Goal: Entertainment & Leisure: Consume media (video, audio)

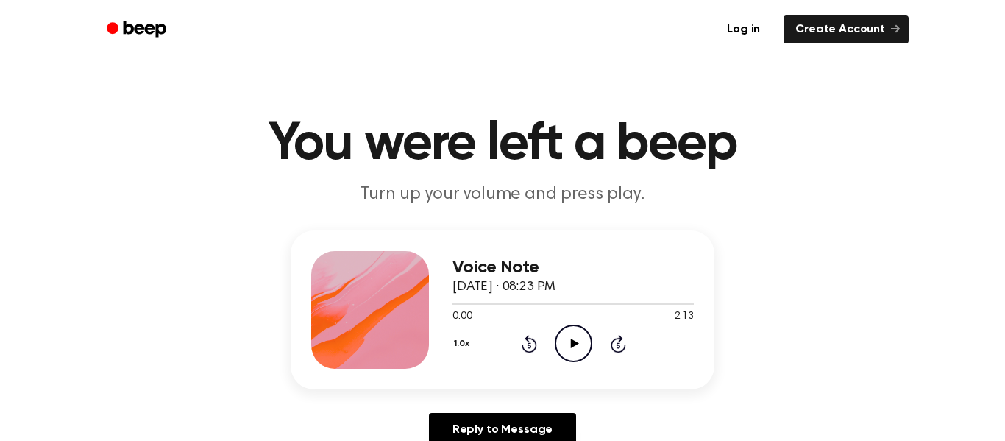
click at [577, 329] on icon "Play Audio" at bounding box center [574, 344] width 38 height 38
click at [576, 339] on icon "Play Audio" at bounding box center [574, 344] width 38 height 38
click at [576, 339] on icon at bounding box center [573, 344] width 7 height 10
click at [576, 339] on icon "Play Audio" at bounding box center [574, 344] width 38 height 38
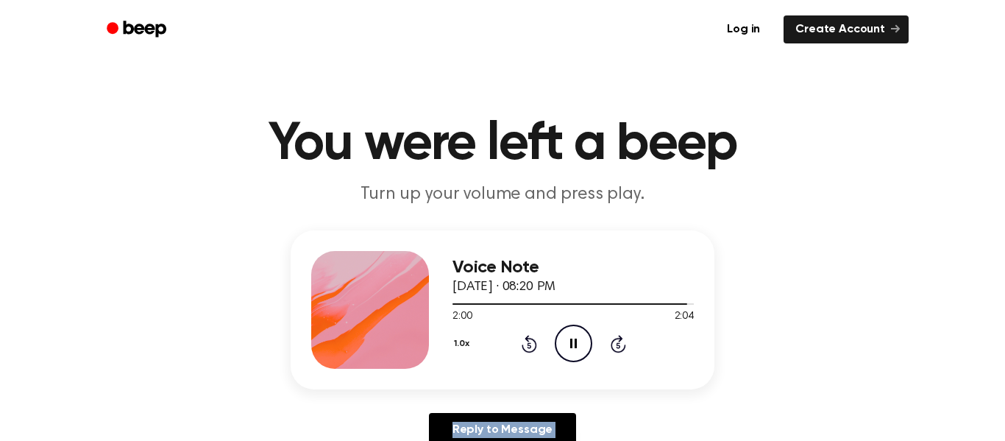
click at [576, 339] on icon at bounding box center [573, 344] width 7 height 10
click at [576, 339] on icon "Play Audio" at bounding box center [574, 344] width 38 height 38
click at [576, 339] on icon at bounding box center [573, 344] width 7 height 10
click at [570, 350] on icon "Play Audio" at bounding box center [574, 344] width 38 height 38
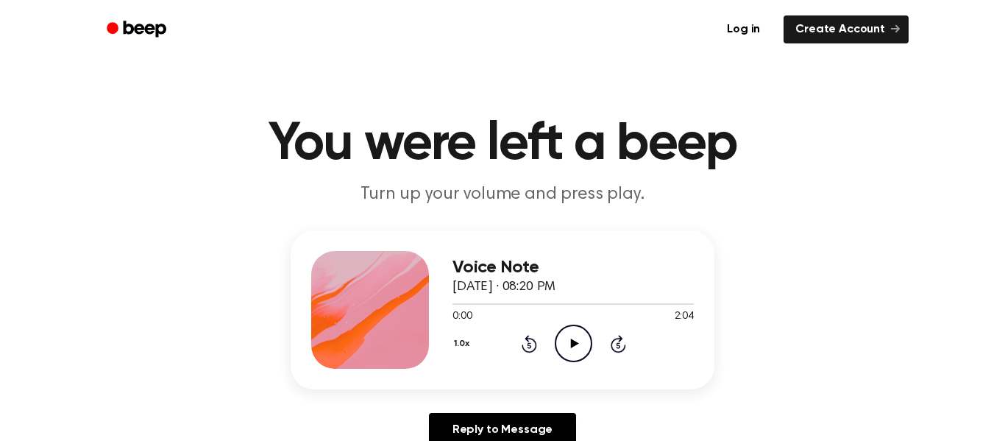
click at [681, 146] on h1 "You were left a beep" at bounding box center [503, 144] width 754 height 53
click at [583, 350] on icon "Play Audio" at bounding box center [574, 344] width 38 height 38
click at [922, 133] on header "You were left a beep Turn up your volume and press play." at bounding box center [503, 162] width 970 height 89
click at [844, 197] on header "You were left a beep Turn up your volume and press play." at bounding box center [503, 162] width 970 height 89
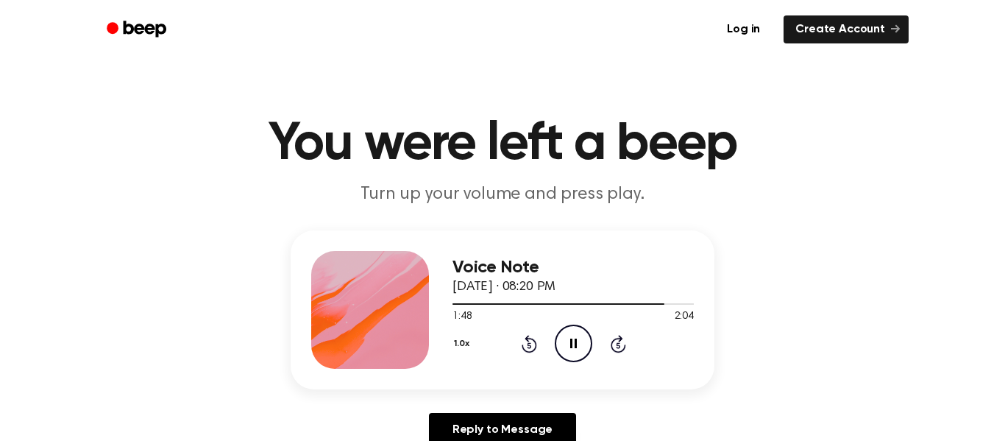
click at [844, 197] on header "You were left a beep Turn up your volume and press play." at bounding box center [503, 162] width 970 height 89
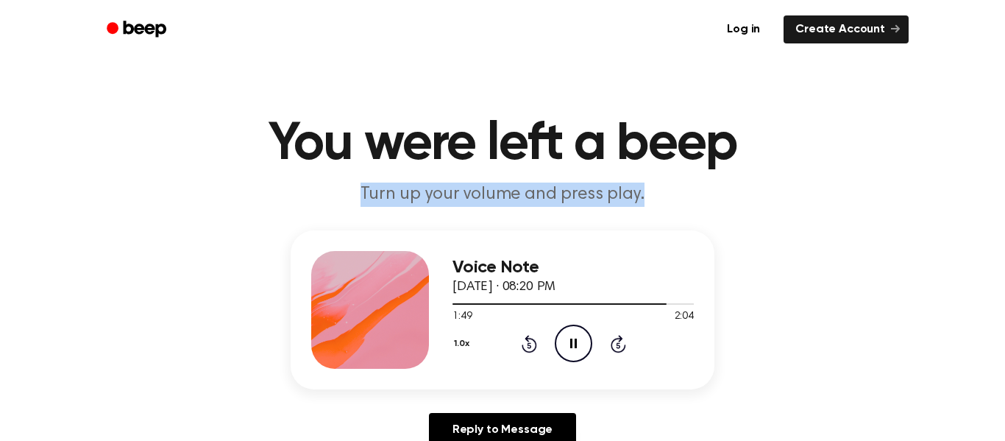
click at [844, 197] on header "You were left a beep Turn up your volume and press play." at bounding box center [503, 162] width 970 height 89
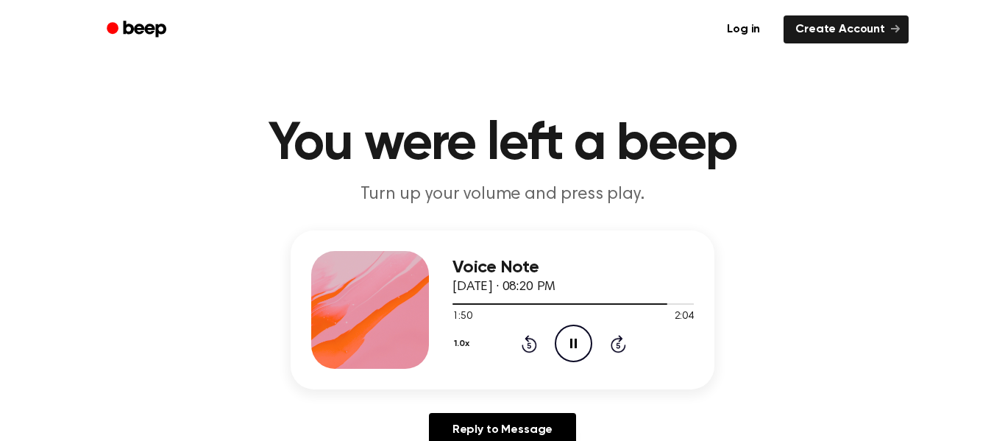
click at [844, 197] on header "You were left a beep Turn up your volume and press play." at bounding box center [503, 162] width 970 height 89
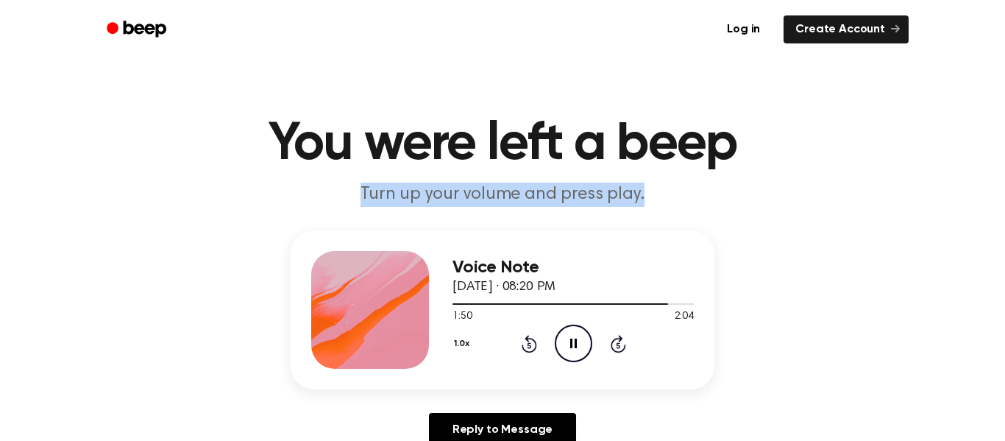
click at [844, 197] on header "You were left a beep Turn up your volume and press play." at bounding box center [503, 162] width 970 height 89
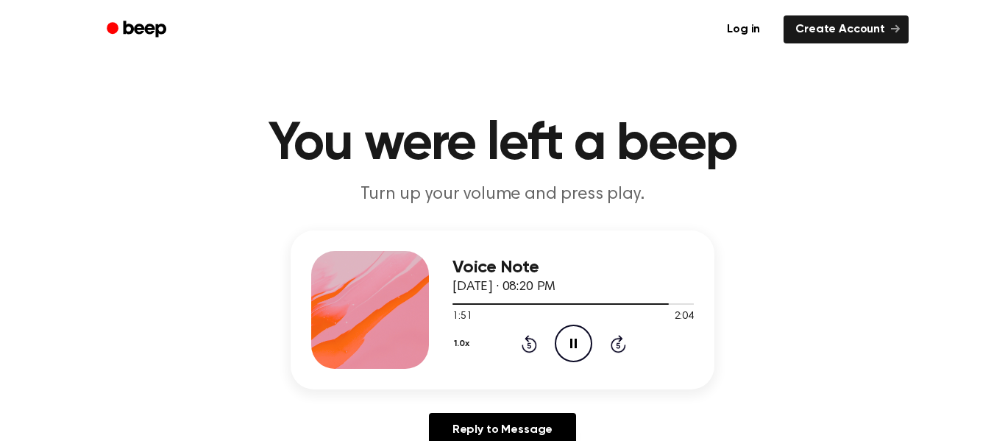
click at [844, 197] on header "You were left a beep Turn up your volume and press play." at bounding box center [503, 162] width 970 height 89
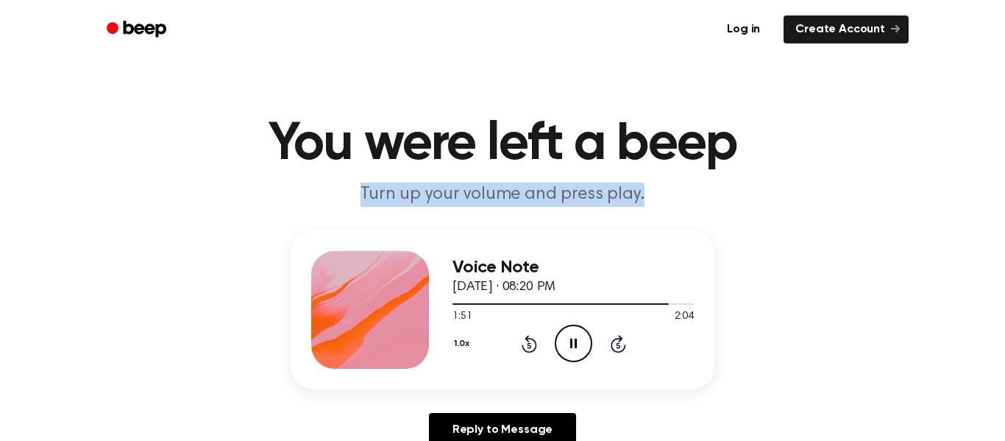
click at [844, 197] on header "You were left a beep Turn up your volume and press play." at bounding box center [503, 162] width 970 height 89
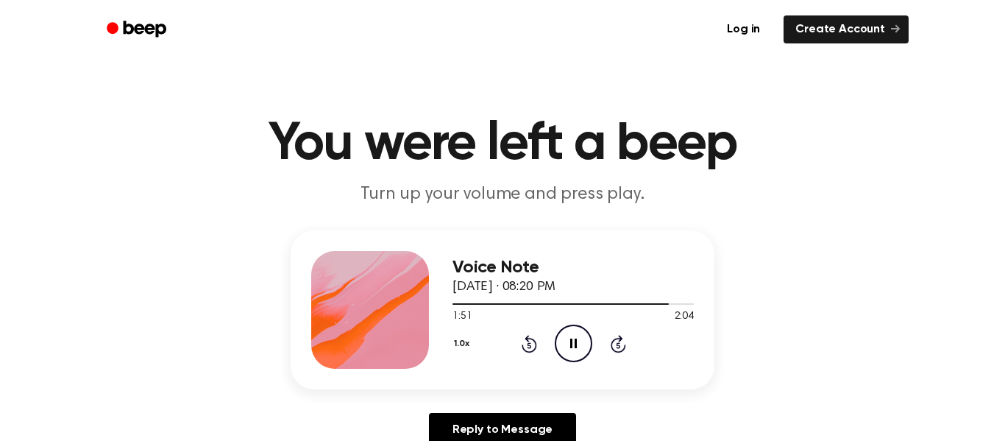
click at [844, 197] on header "You were left a beep Turn up your volume and press play." at bounding box center [503, 162] width 970 height 89
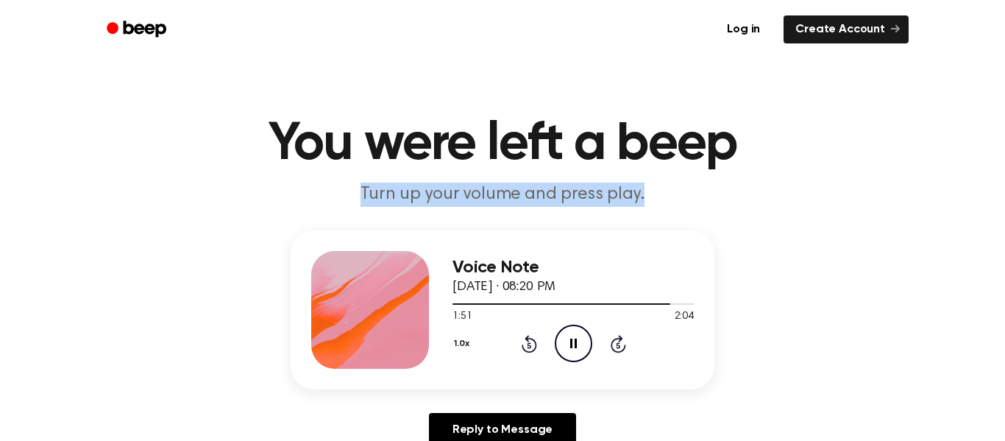
click at [844, 197] on header "You were left a beep Turn up your volume and press play." at bounding box center [503, 162] width 970 height 89
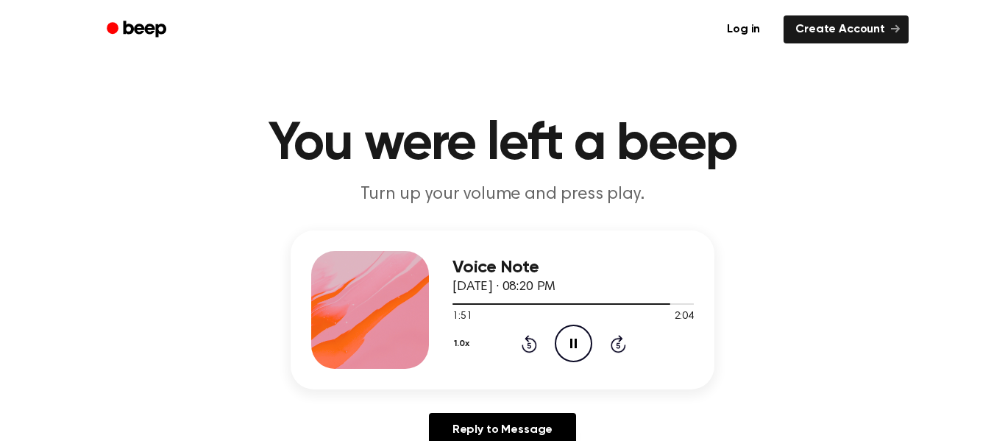
click at [844, 197] on header "You were left a beep Turn up your volume and press play." at bounding box center [503, 162] width 970 height 89
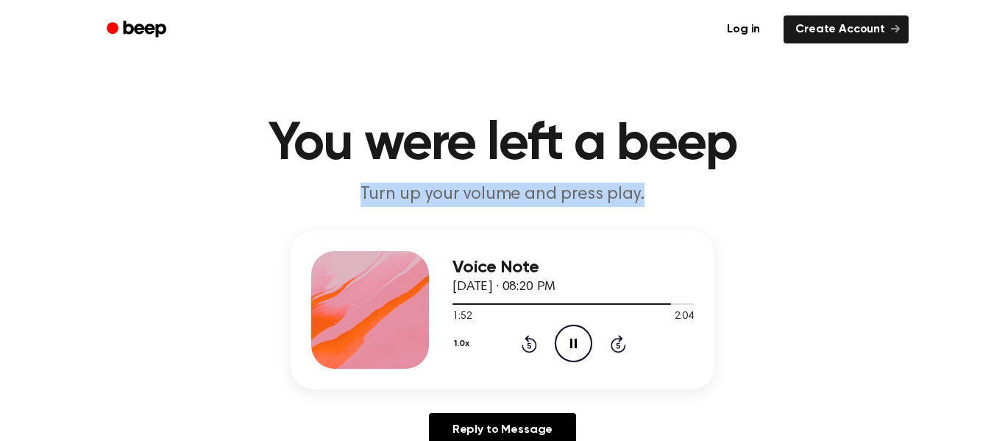
click at [844, 197] on header "You were left a beep Turn up your volume and press play." at bounding box center [503, 162] width 970 height 89
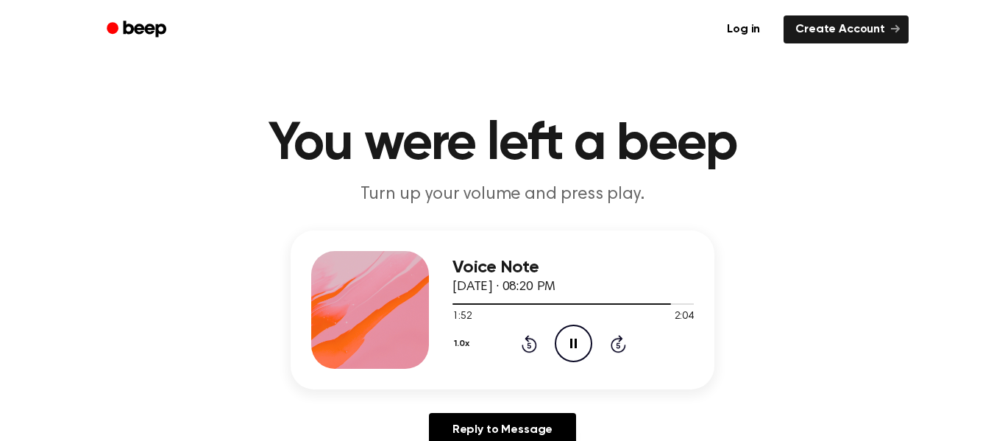
click at [844, 197] on header "You were left a beep Turn up your volume and press play." at bounding box center [503, 162] width 970 height 89
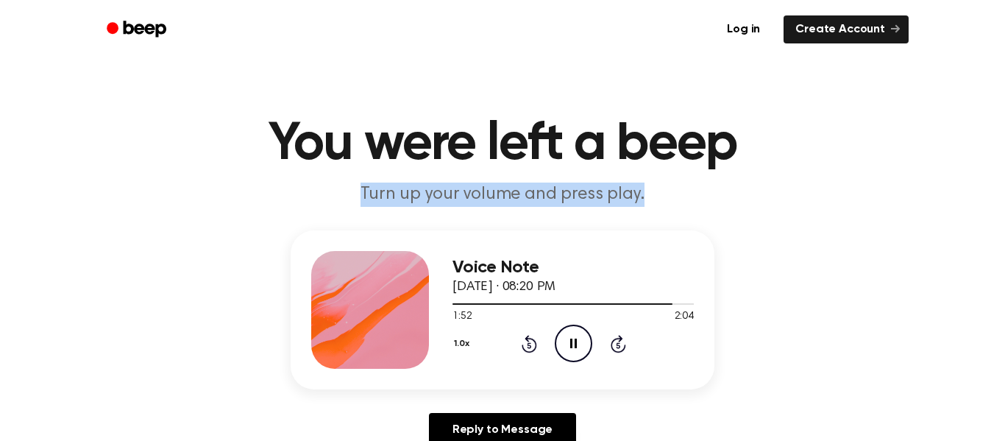
click at [844, 197] on header "You were left a beep Turn up your volume and press play." at bounding box center [503, 162] width 970 height 89
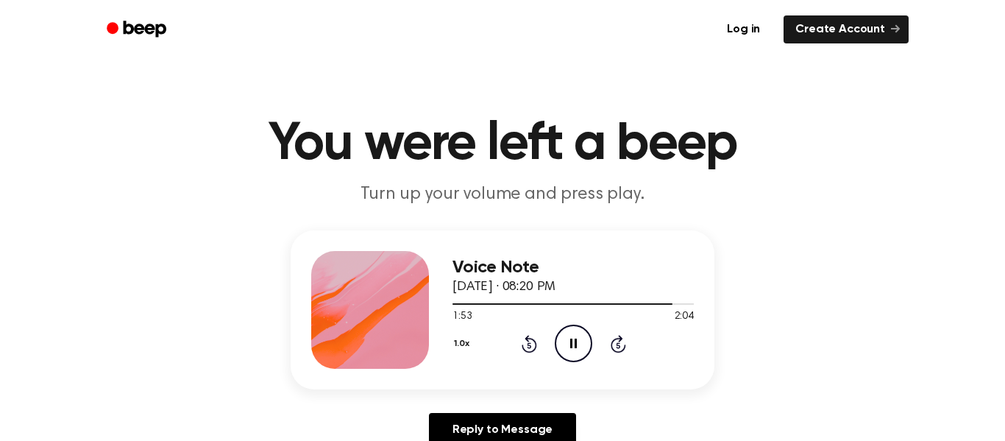
click at [844, 197] on header "You were left a beep Turn up your volume and press play." at bounding box center [503, 162] width 970 height 89
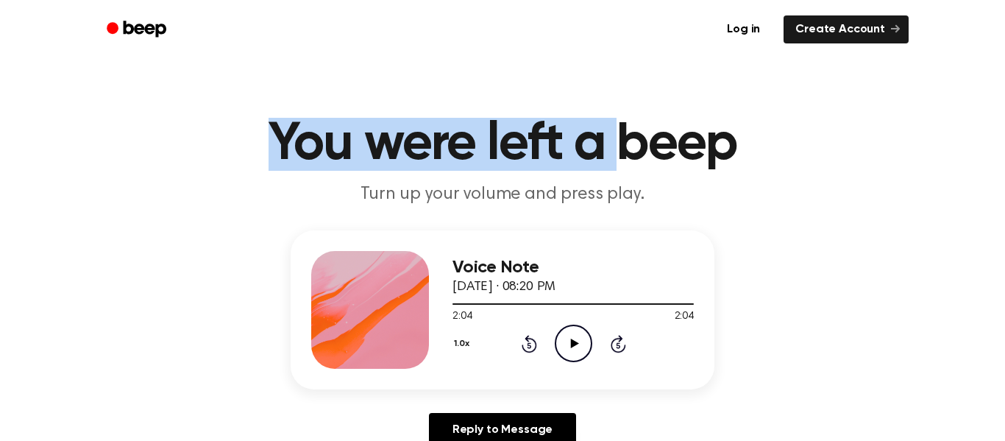
drag, startPoint x: 264, startPoint y: 135, endPoint x: 713, endPoint y: 111, distance: 450.3
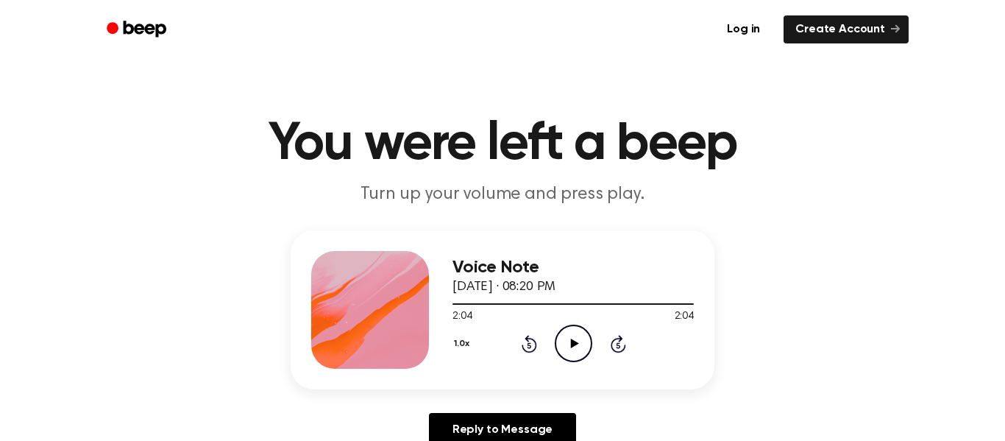
click at [587, 158] on h1 "You were left a beep" at bounding box center [503, 144] width 754 height 53
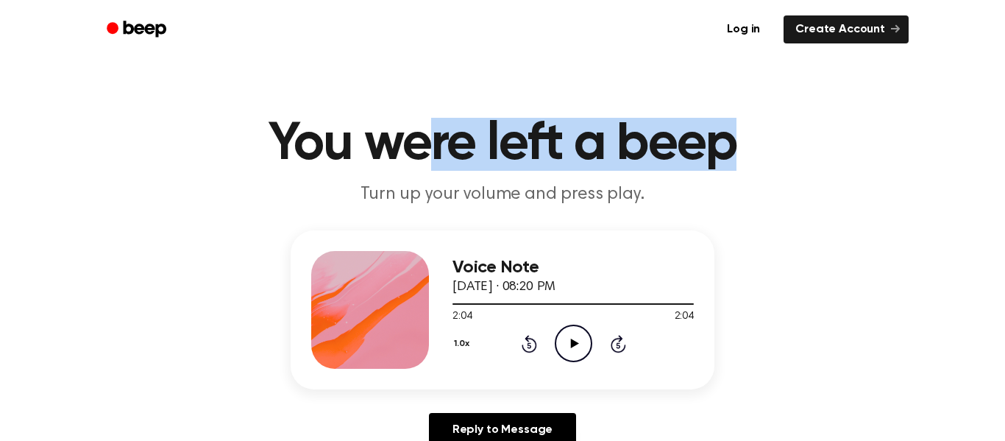
drag, startPoint x: 739, startPoint y: 140, endPoint x: 415, endPoint y: 116, distance: 324.7
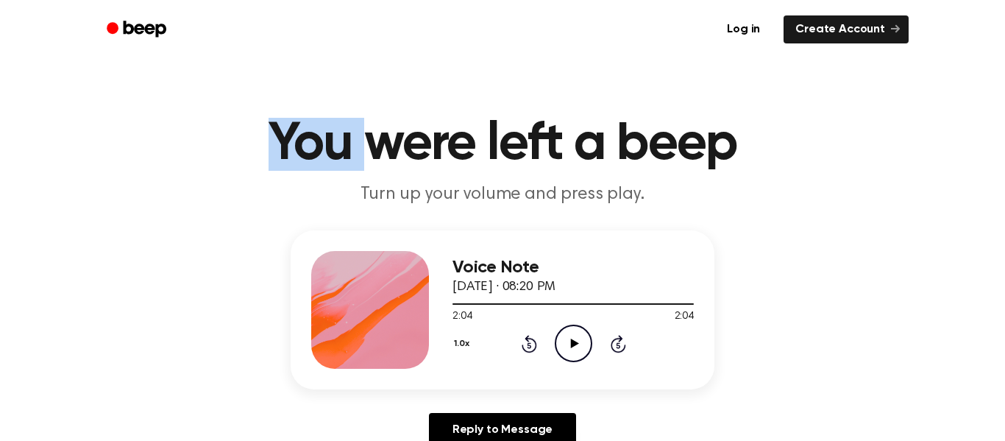
drag, startPoint x: 372, startPoint y: 145, endPoint x: 84, endPoint y: 138, distance: 287.9
click at [84, 138] on header "You were left a beep Turn up your volume and press play." at bounding box center [503, 162] width 970 height 89
click at [254, 152] on h1 "You were left a beep" at bounding box center [503, 144] width 754 height 53
click at [269, 142] on h1 "You were left a beep" at bounding box center [503, 144] width 754 height 53
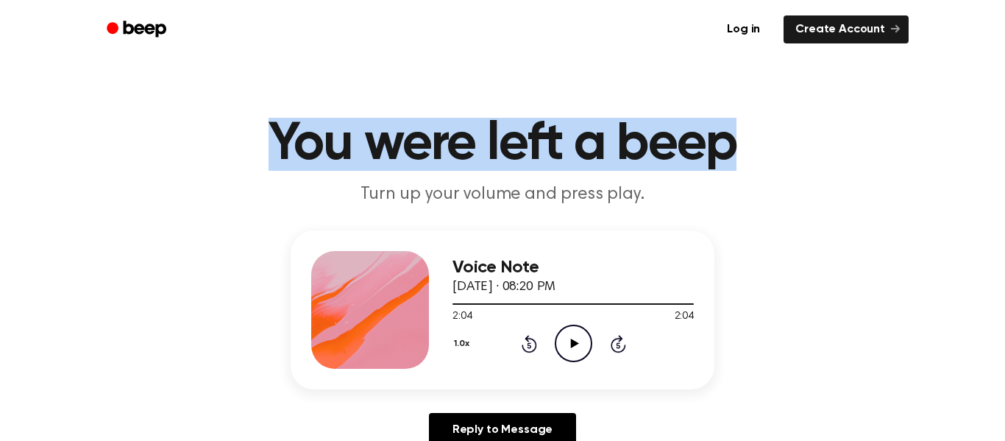
drag, startPoint x: 269, startPoint y: 141, endPoint x: 997, endPoint y: 68, distance: 732.4
